Goal: Information Seeking & Learning: Stay updated

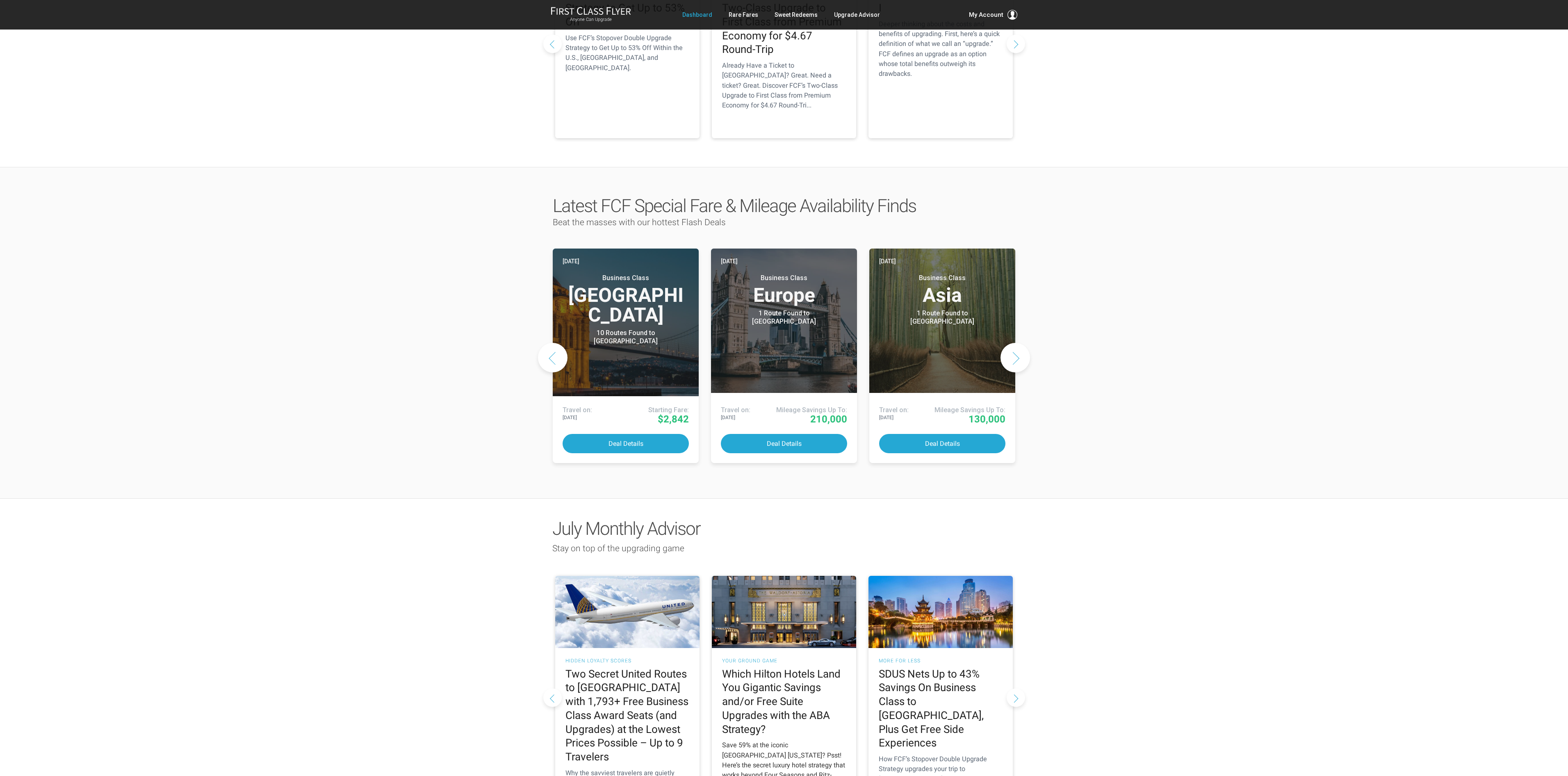
scroll to position [615, 0]
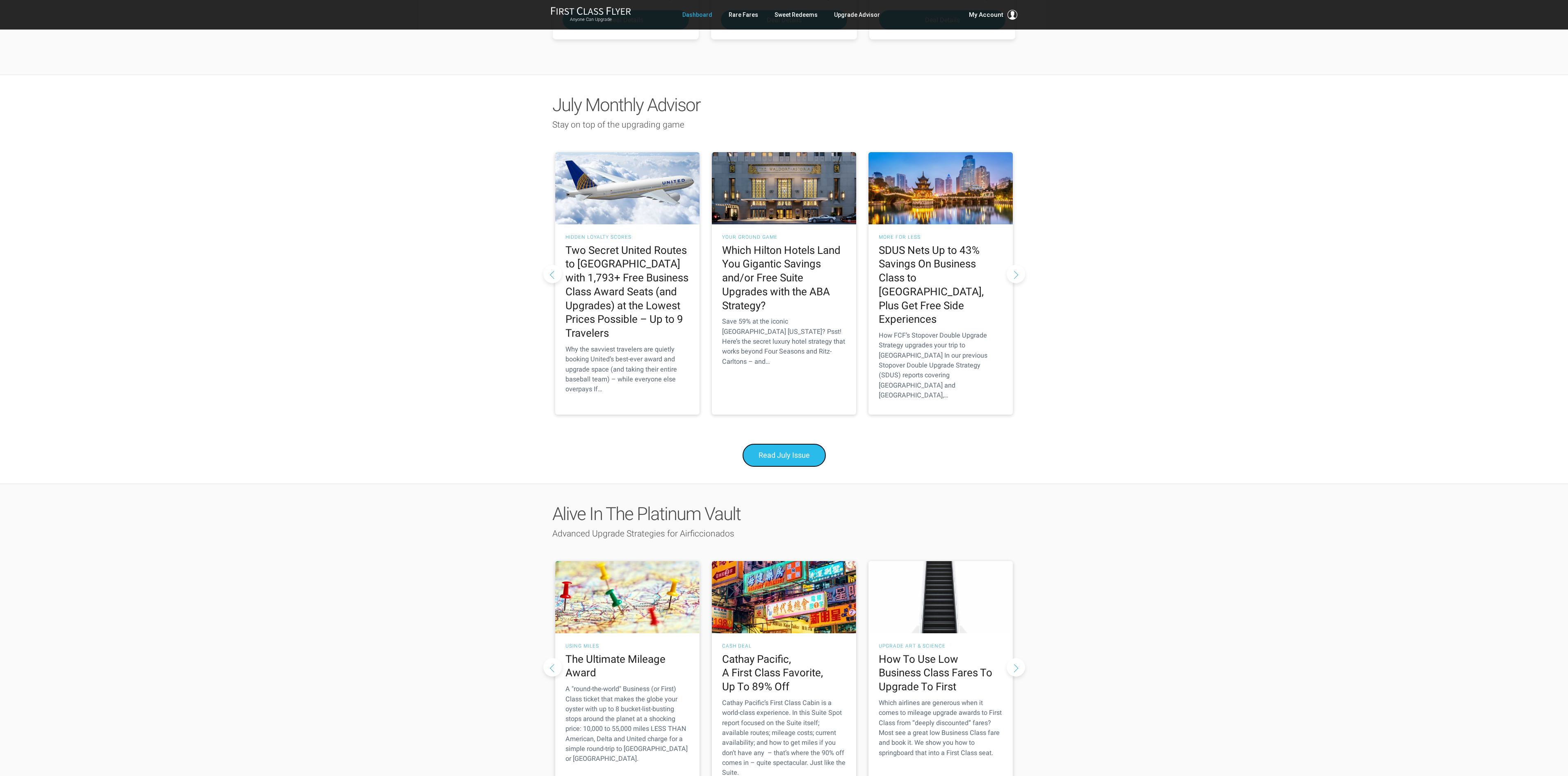
click at [767, 460] on span "Read July Issue" at bounding box center [784, 454] width 51 height 8
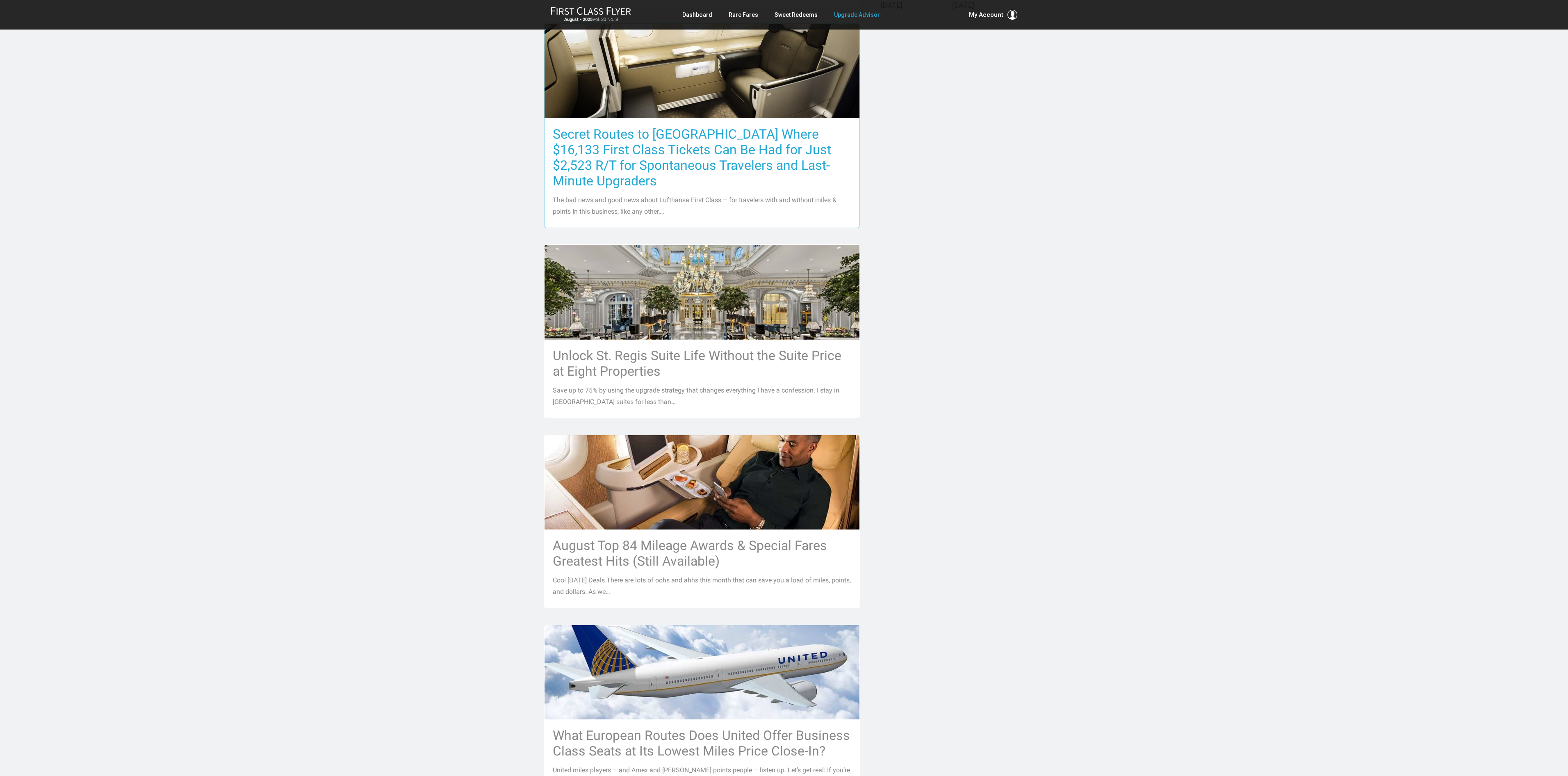
scroll to position [498, 0]
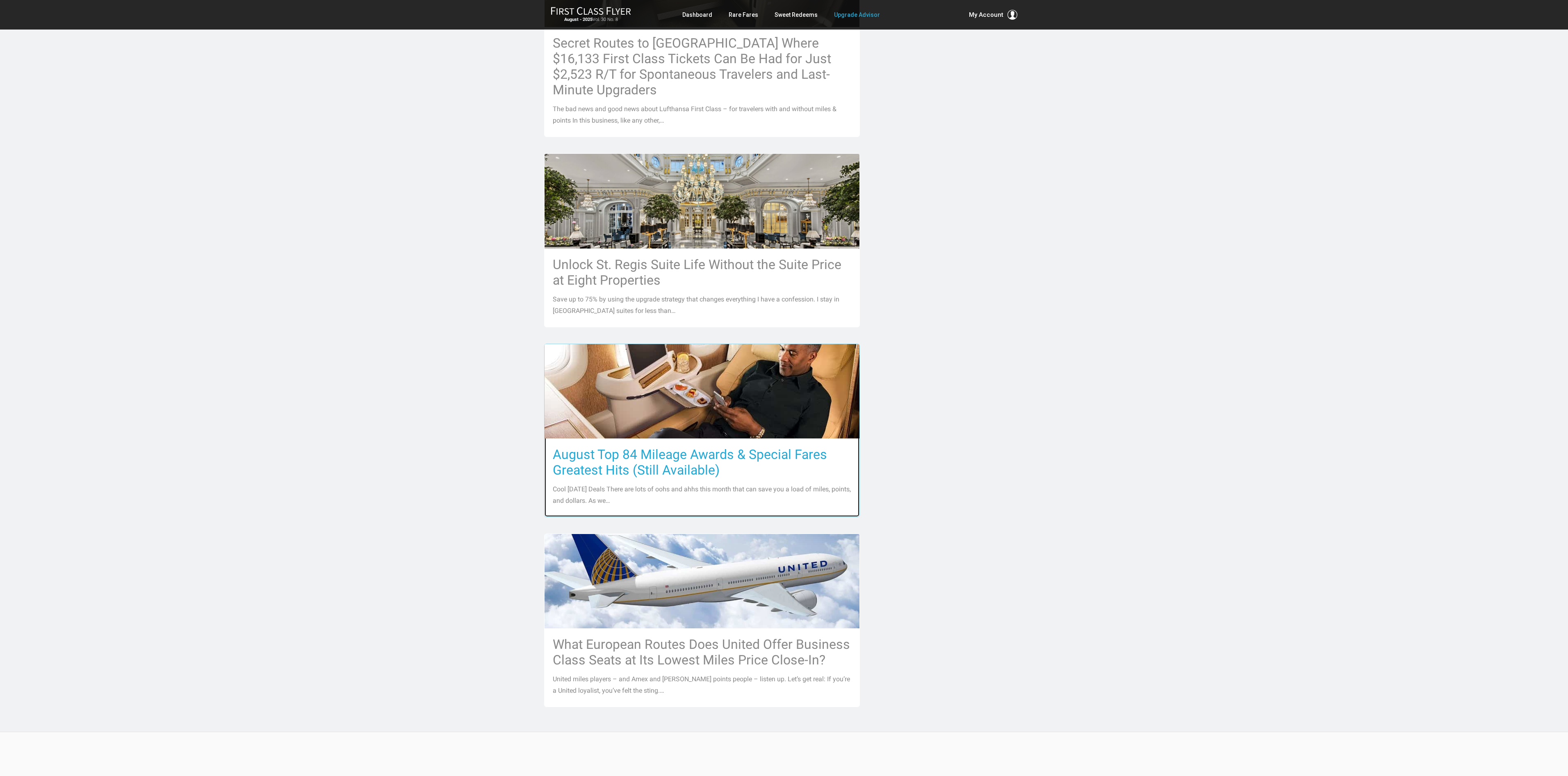
click at [716, 456] on h3 "August Top 84 Mileage Awards & Special Fares Greatest Hits (Still Available)" at bounding box center [702, 462] width 298 height 31
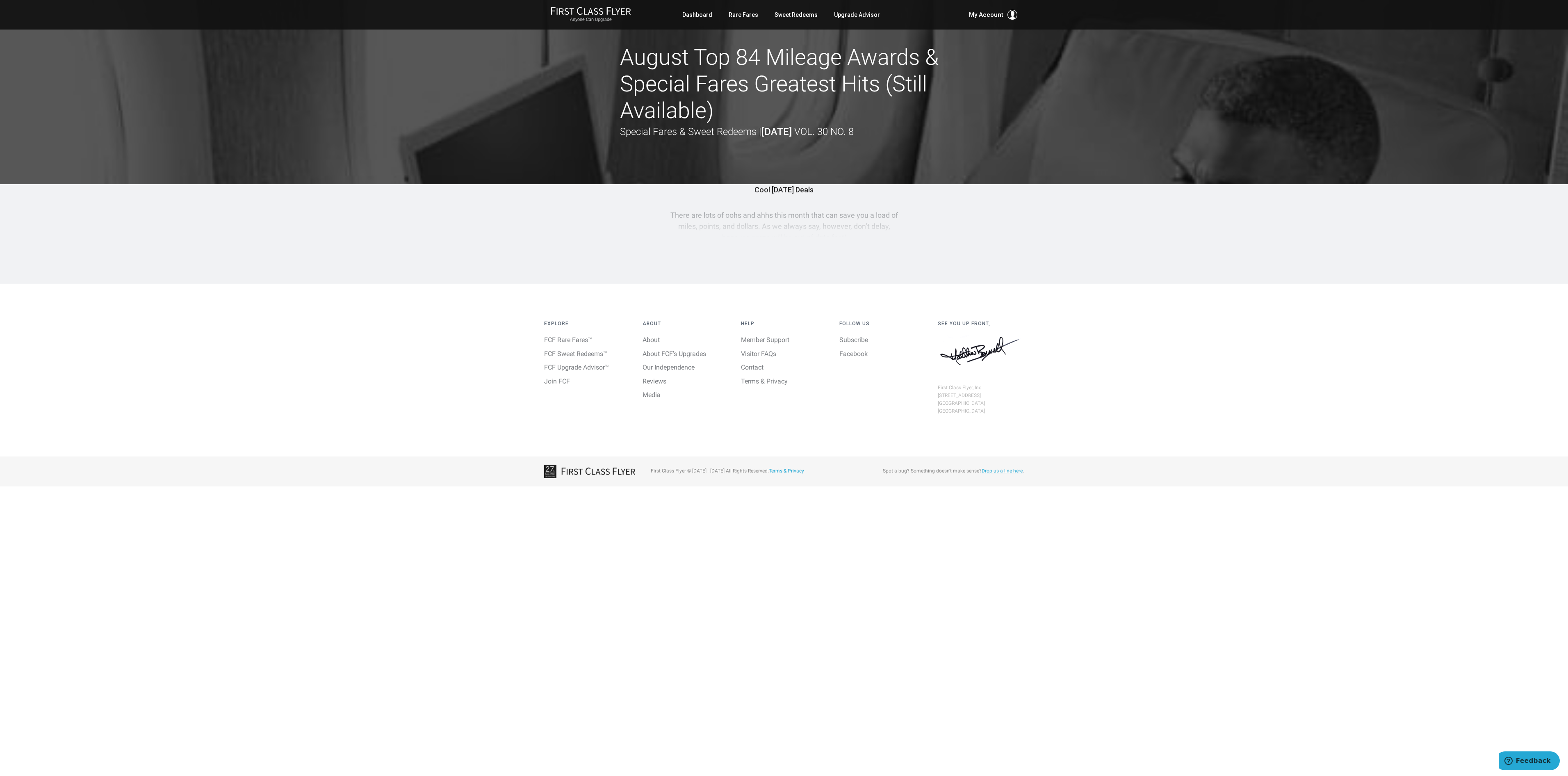
click at [791, 251] on article "August Top 84 Mileage Awards & Special Fares Greatest Hits (Still Available) Sp…" at bounding box center [784, 142] width 1568 height 284
click at [776, 187] on div "Cool August 2025 Deals There are lots of oohs and ahhs this month that can save…" at bounding box center [784, 213] width 229 height 59
click at [748, 133] on div "Special Fares & Sweet Redeems | August 2025 Vol. 30 No. 8" at bounding box center [736, 132] width 234 height 16
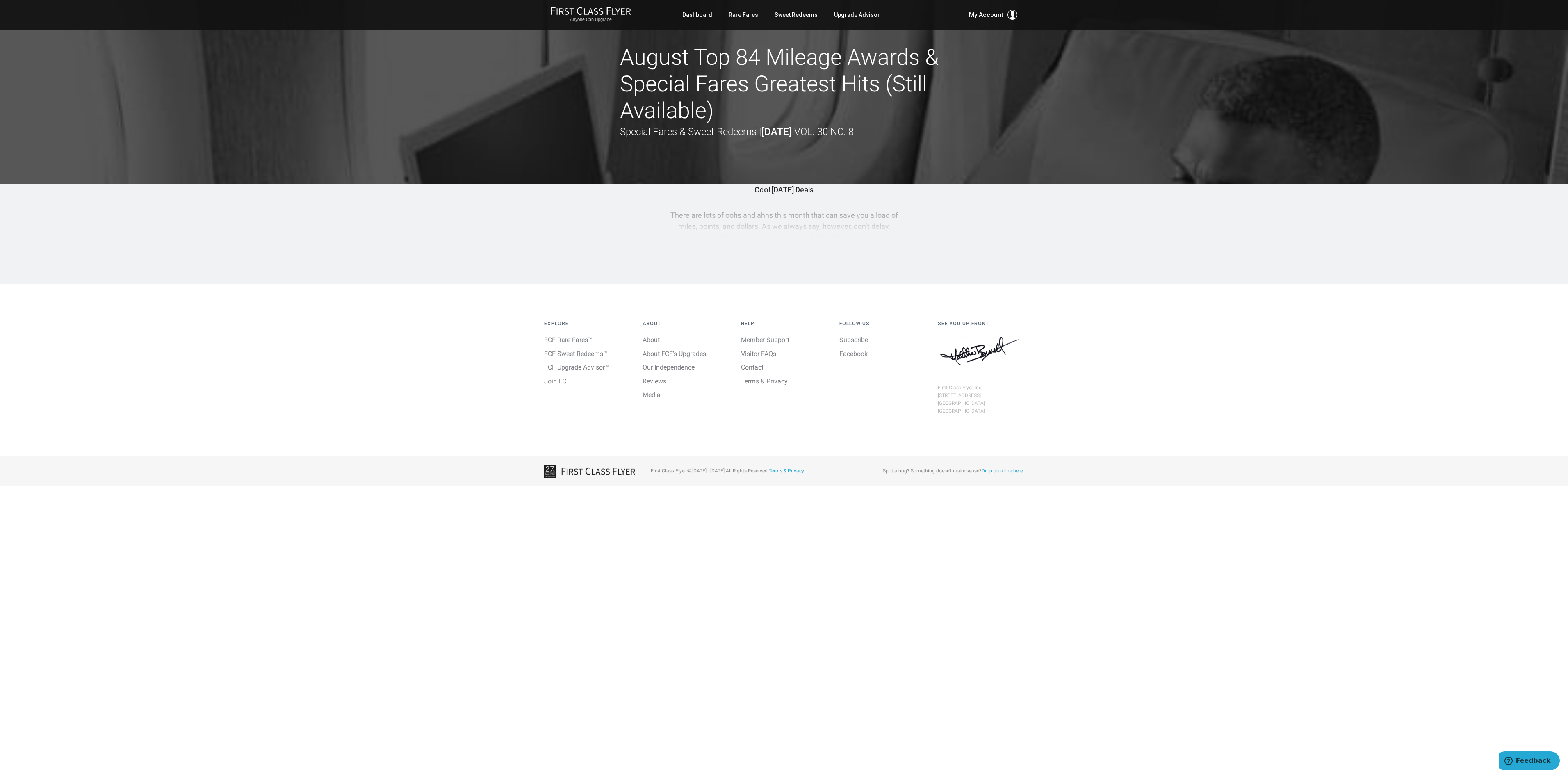
click at [783, 123] on h1 "August Top 84 Mileage Awards & Special Fares Greatest Hits (Still Available)" at bounding box center [784, 84] width 328 height 79
